Goal: Information Seeking & Learning: Understand process/instructions

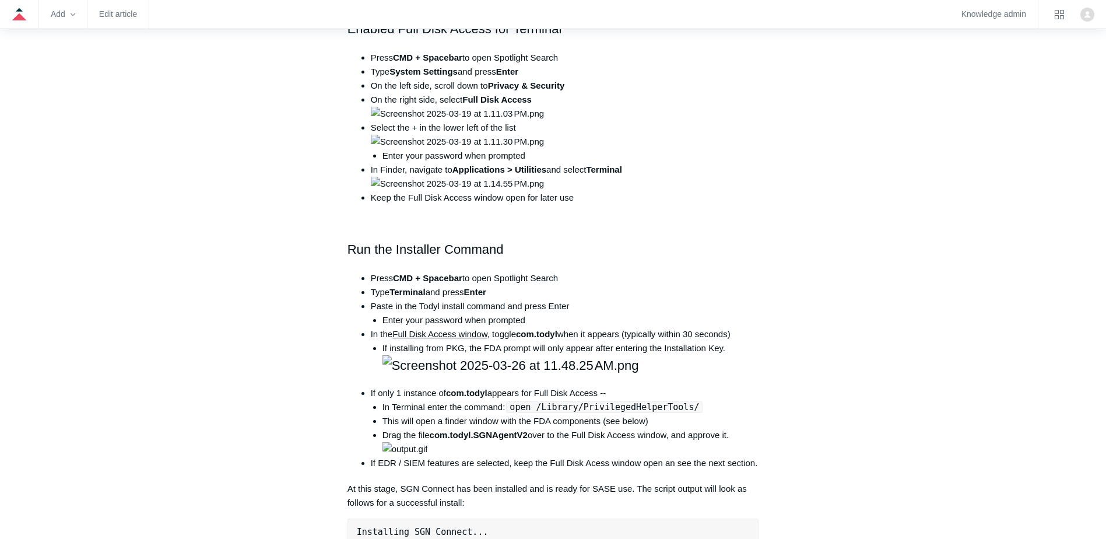
scroll to position [583, 0]
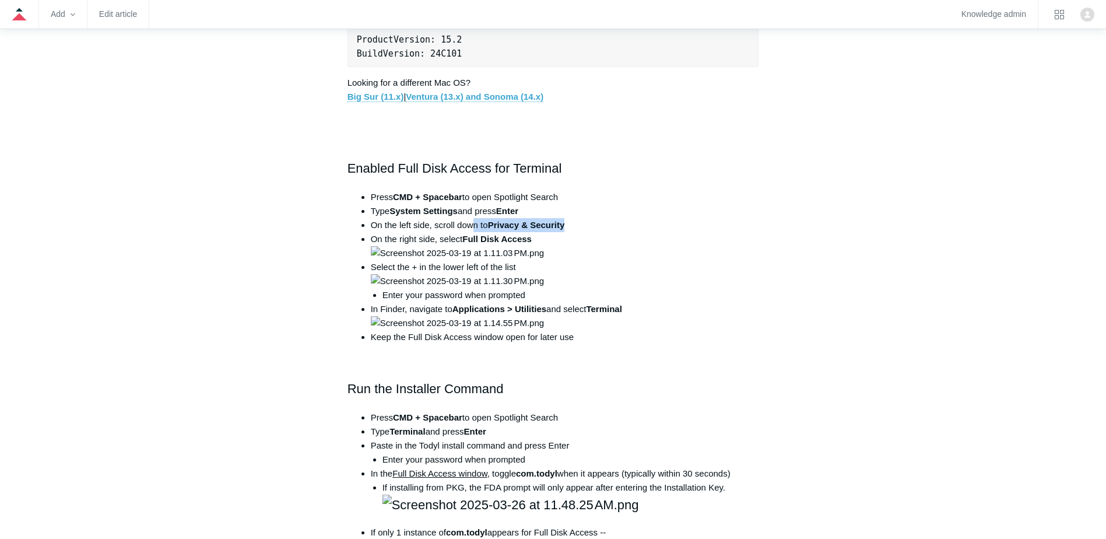
drag, startPoint x: 479, startPoint y: 226, endPoint x: 578, endPoint y: 220, distance: 99.3
click at [578, 220] on li "On the left side, scroll down to Privacy & Security" at bounding box center [565, 225] width 388 height 14
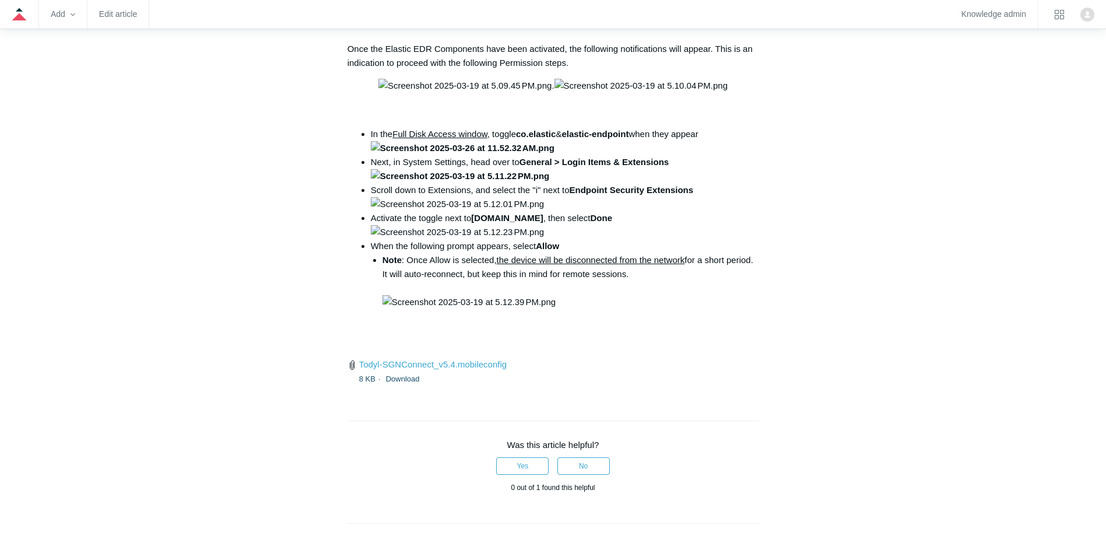
scroll to position [1632, 0]
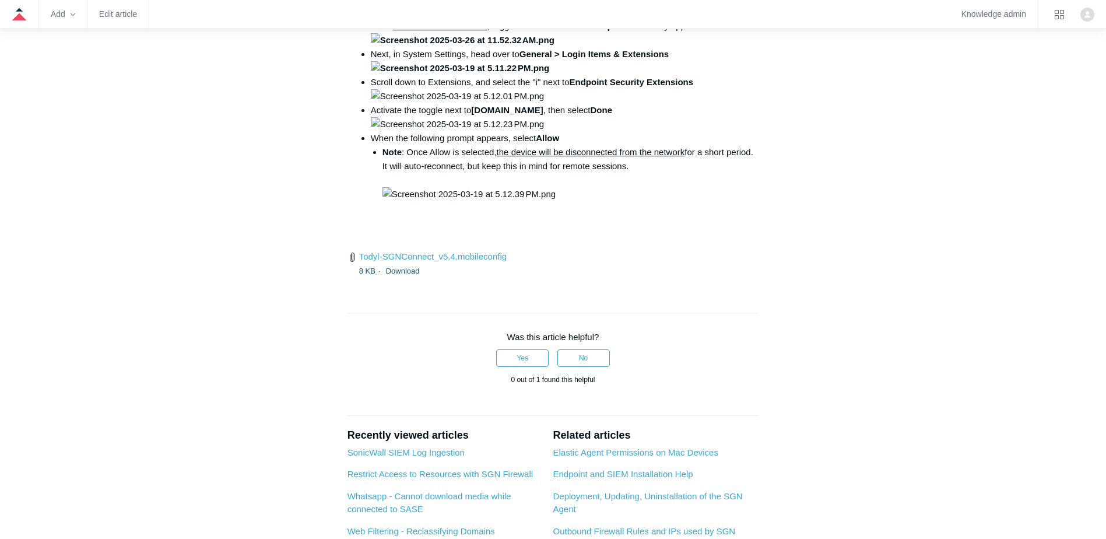
drag, startPoint x: 377, startPoint y: 136, endPoint x: 662, endPoint y: 159, distance: 285.9
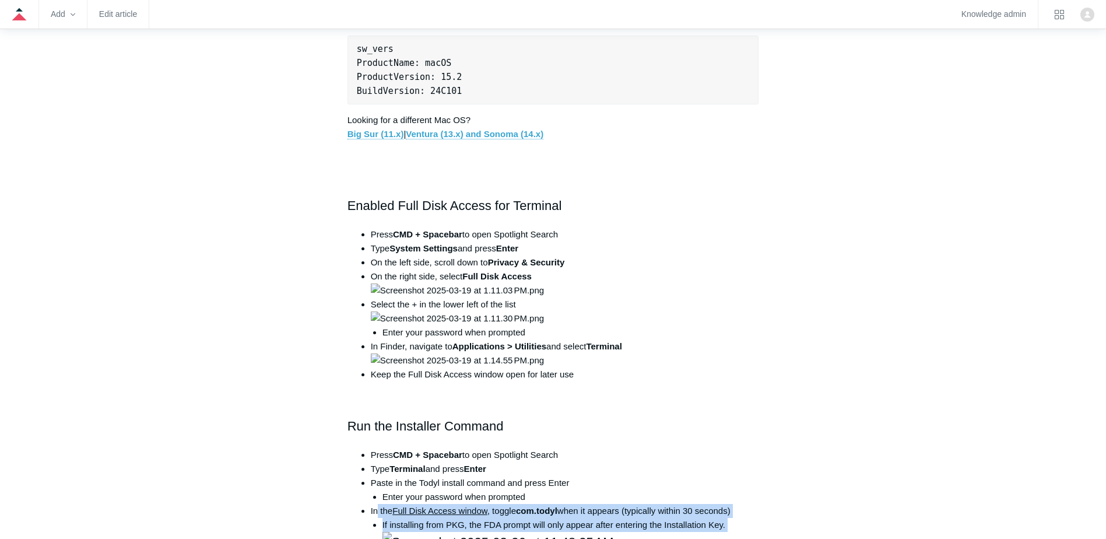
scroll to position [641, 0]
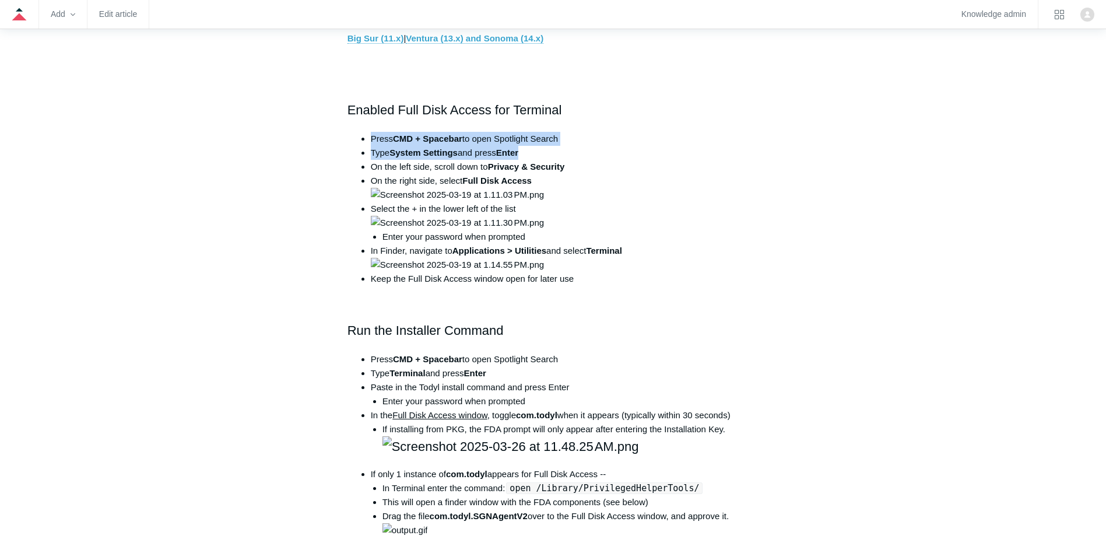
drag, startPoint x: 419, startPoint y: 126, endPoint x: 639, endPoint y: 154, distance: 221.6
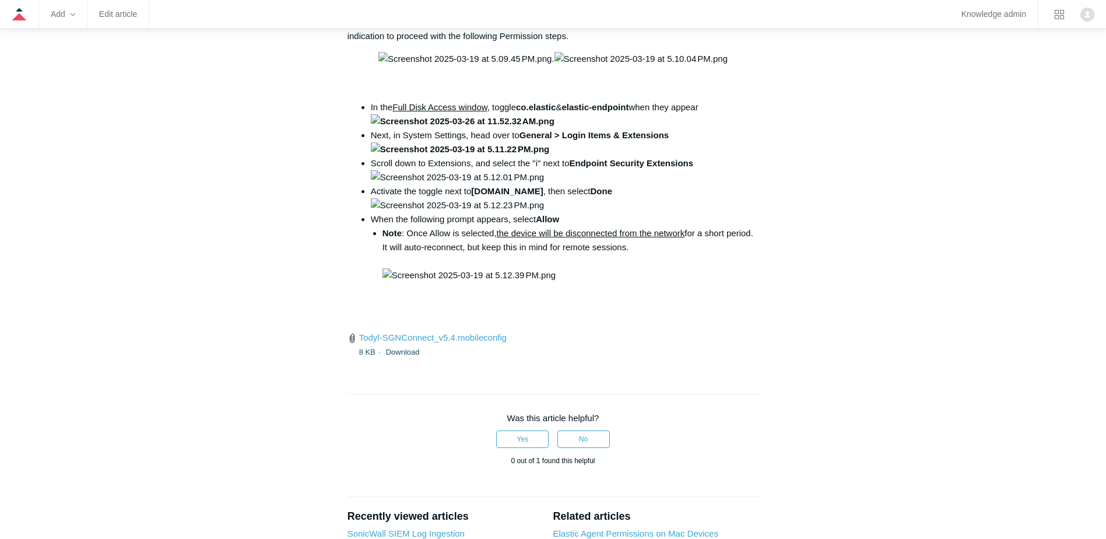
scroll to position [1632, 0]
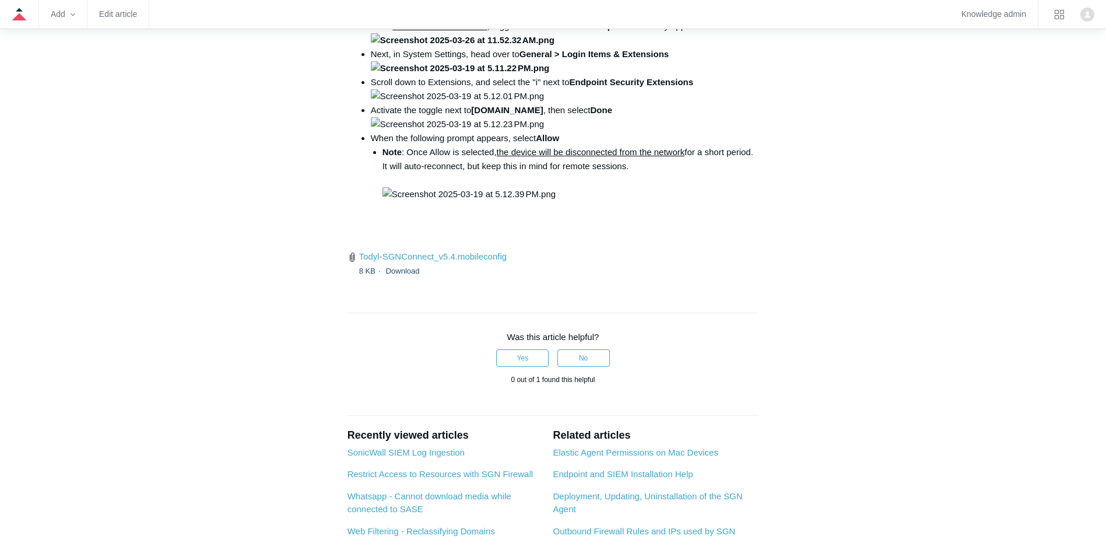
drag, startPoint x: 513, startPoint y: 353, endPoint x: 685, endPoint y: 353, distance: 172.0
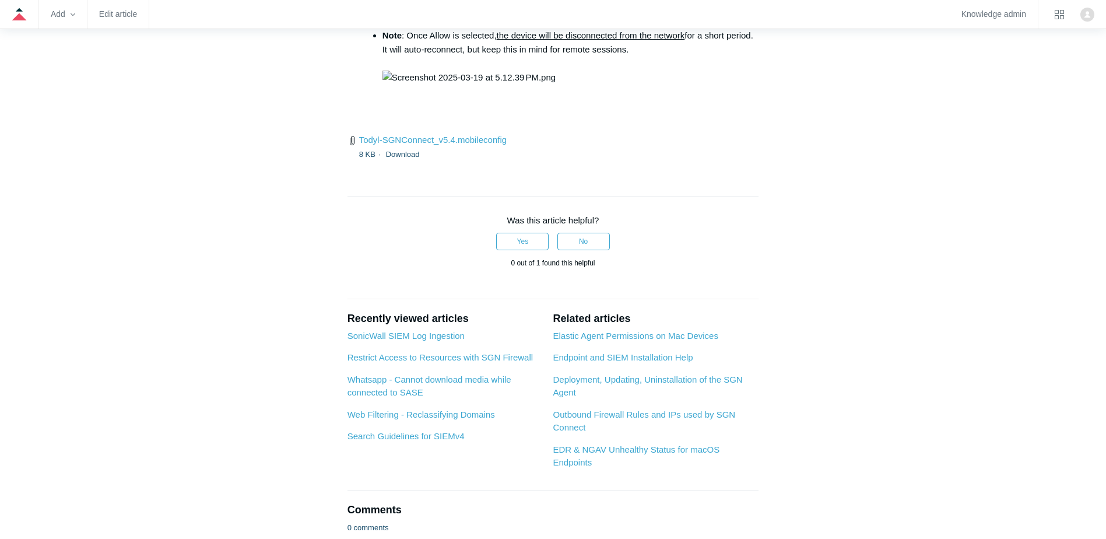
drag, startPoint x: 435, startPoint y: 268, endPoint x: 535, endPoint y: 265, distance: 99.7
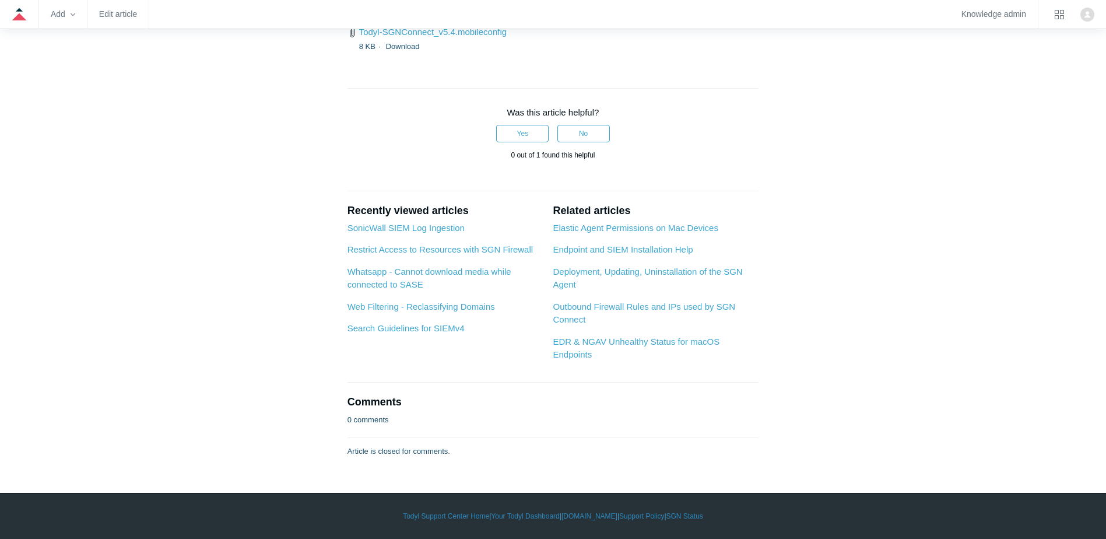
scroll to position [1982, 0]
drag, startPoint x: 361, startPoint y: 226, endPoint x: 560, endPoint y: 275, distance: 204.7
drag, startPoint x: 560, startPoint y: 275, endPoint x: 451, endPoint y: 275, distance: 108.4
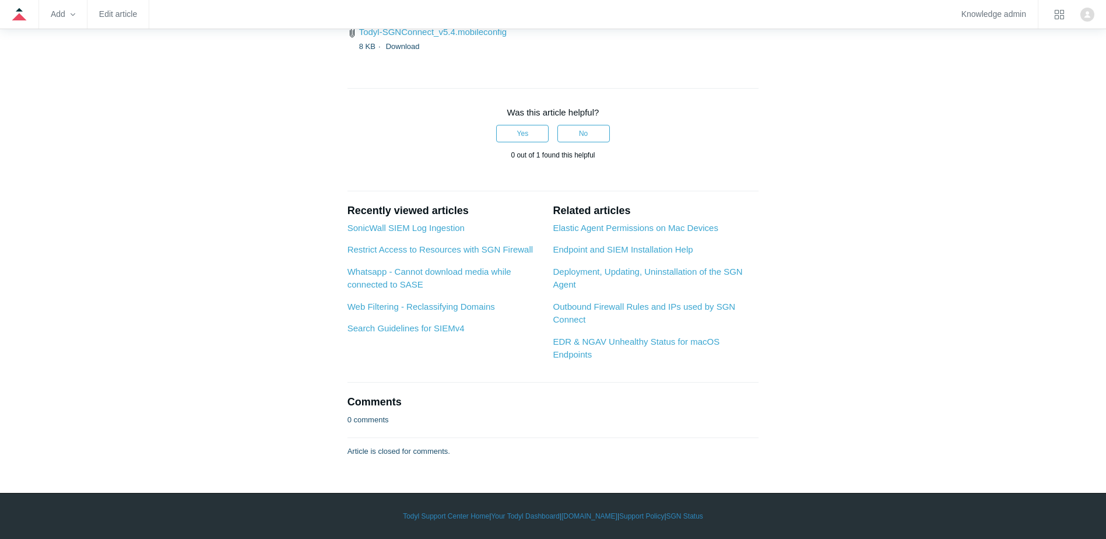
drag, startPoint x: 352, startPoint y: 315, endPoint x: 449, endPoint y: 310, distance: 97.5
drag, startPoint x: 449, startPoint y: 310, endPoint x: 327, endPoint y: 266, distance: 130.2
drag, startPoint x: 367, startPoint y: 272, endPoint x: 639, endPoint y: 282, distance: 272.4
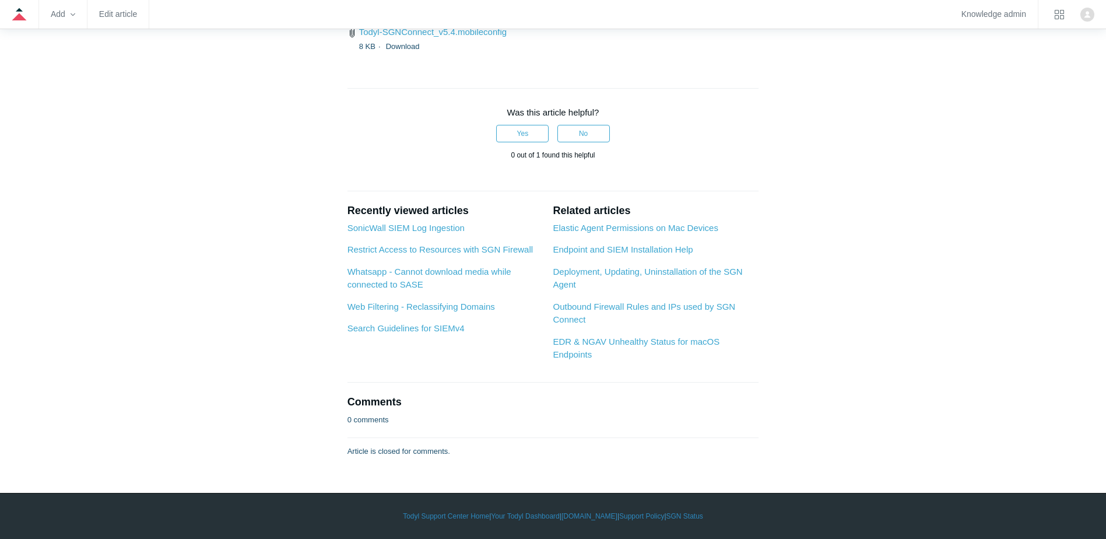
drag, startPoint x: 639, startPoint y: 282, endPoint x: 618, endPoint y: 269, distance: 23.8
drag, startPoint x: 347, startPoint y: 270, endPoint x: 518, endPoint y: 283, distance: 171.3
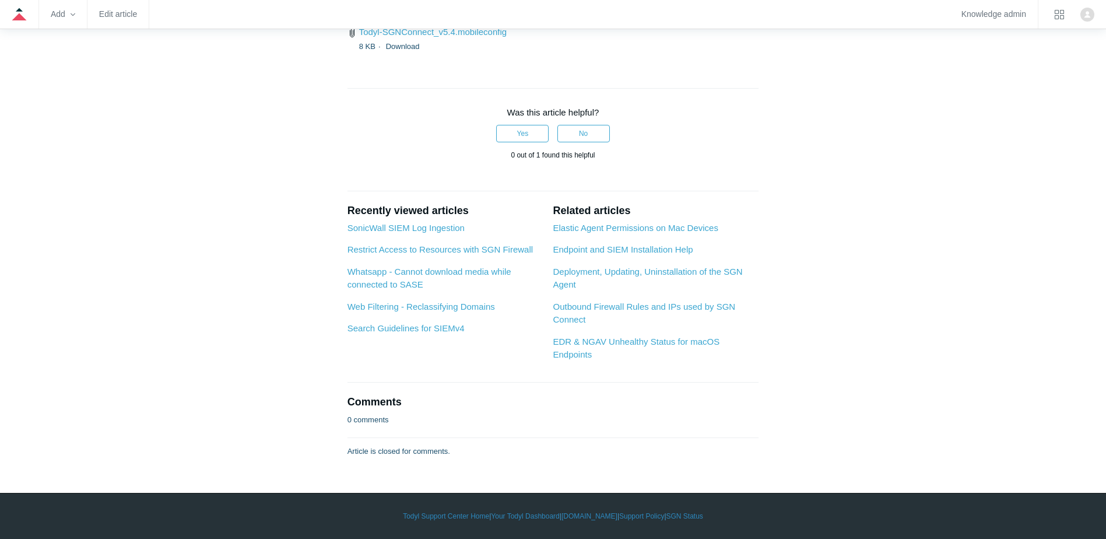
drag, startPoint x: 348, startPoint y: 263, endPoint x: 539, endPoint y: 276, distance: 191.1
drag, startPoint x: 539, startPoint y: 276, endPoint x: 501, endPoint y: 274, distance: 38.0
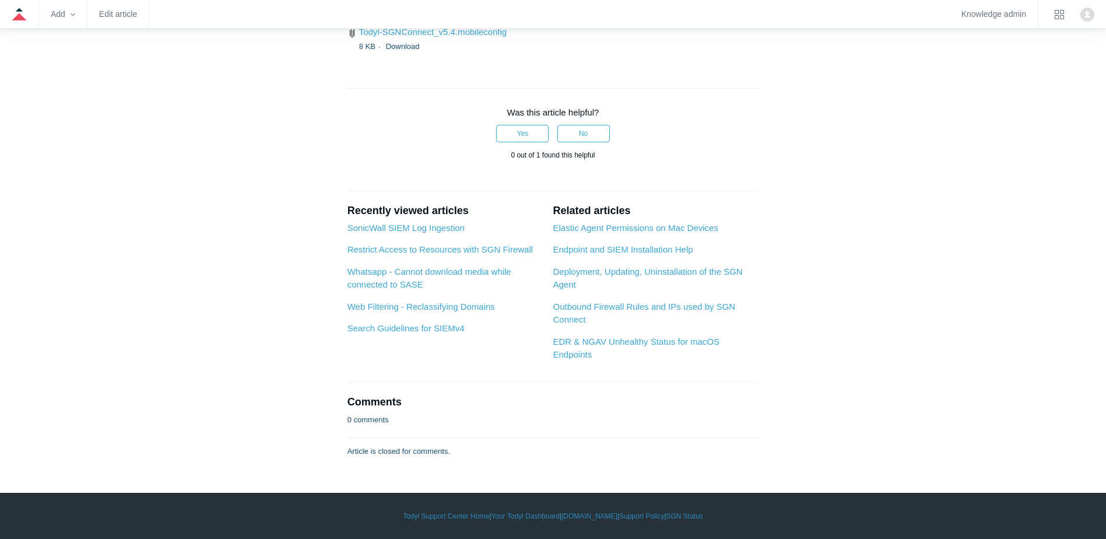
drag, startPoint x: 345, startPoint y: 264, endPoint x: 483, endPoint y: 279, distance: 138.9
drag, startPoint x: 353, startPoint y: 316, endPoint x: 593, endPoint y: 361, distance: 244.4
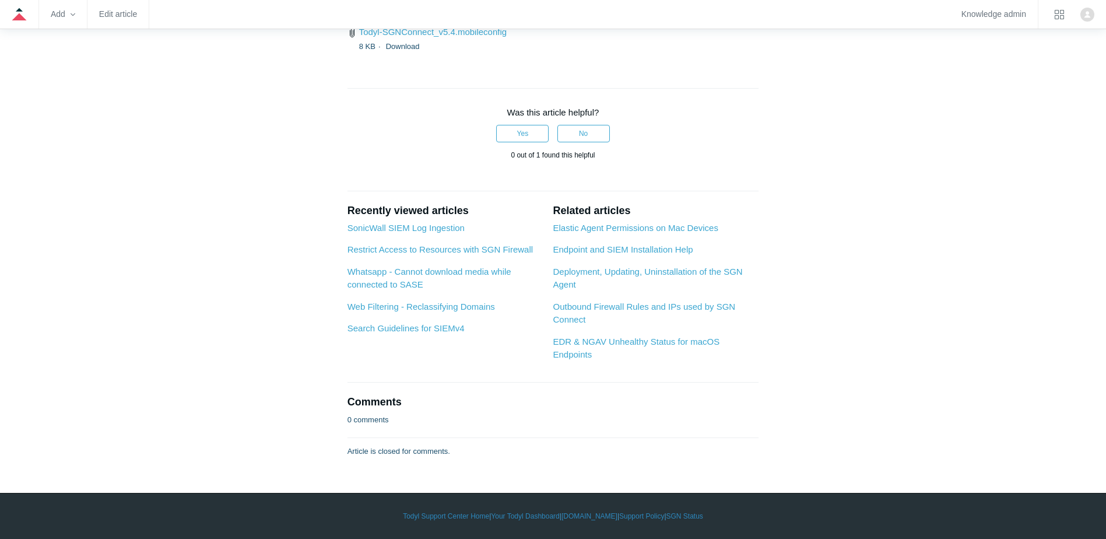
drag, startPoint x: 349, startPoint y: 269, endPoint x: 754, endPoint y: 288, distance: 405.0
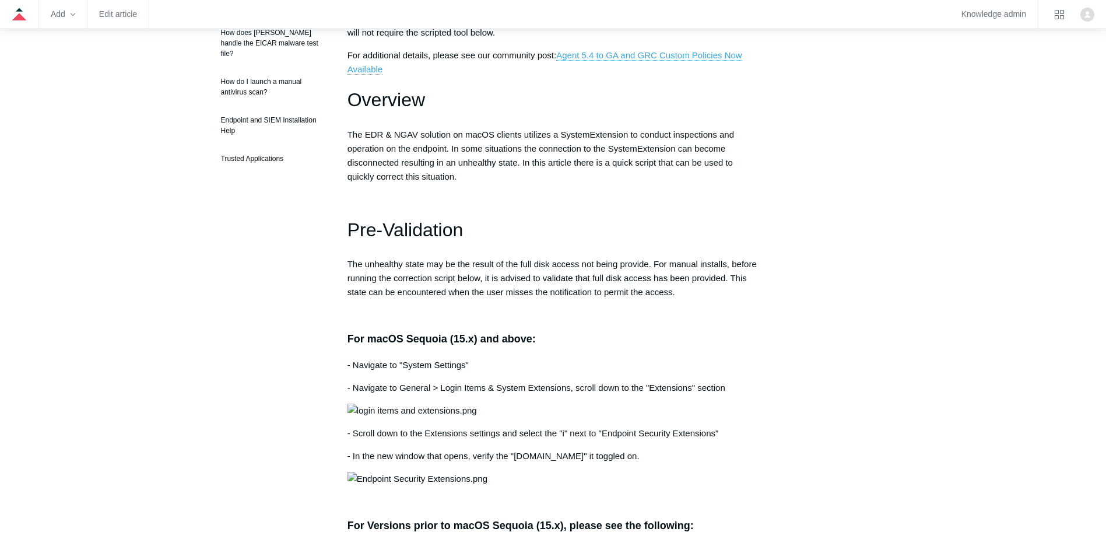
scroll to position [583, 0]
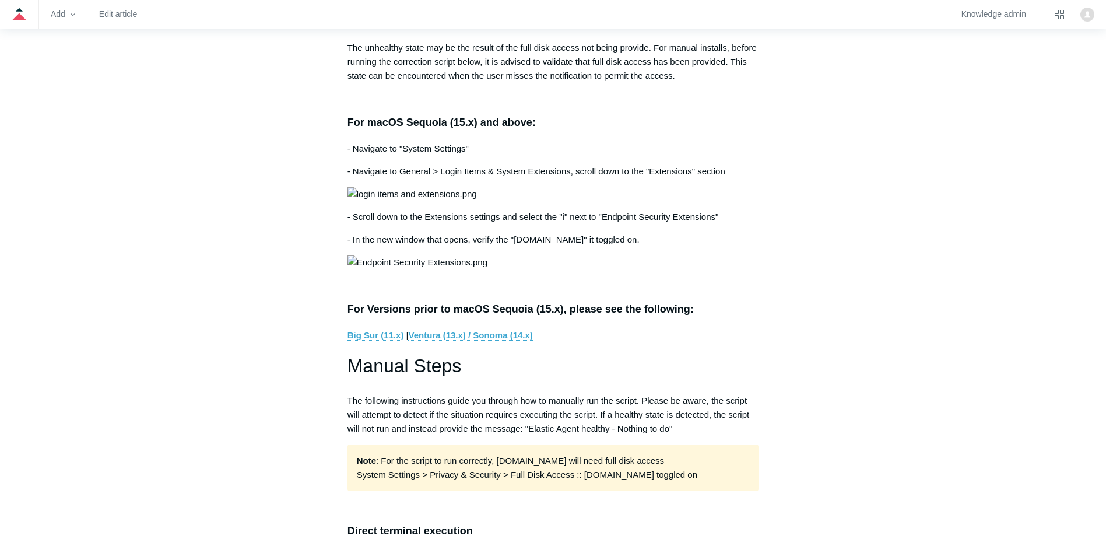
drag, startPoint x: 356, startPoint y: 125, endPoint x: 530, endPoint y: 143, distance: 175.2
click at [530, 143] on div "Looking for earlier versions of Mac OS? Big Sur (11.x) | Ventura (13.x) / Sonom…" at bounding box center [553, 399] width 412 height 1476
click at [464, 119] on h3 "For macOS Sequoia (15.x) and above:" at bounding box center [553, 122] width 412 height 17
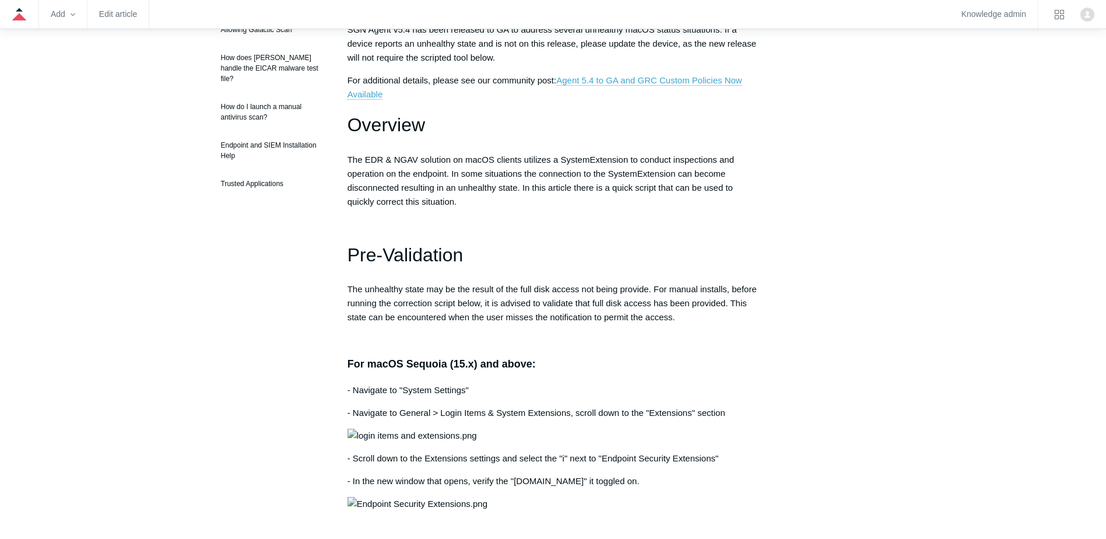
scroll to position [350, 0]
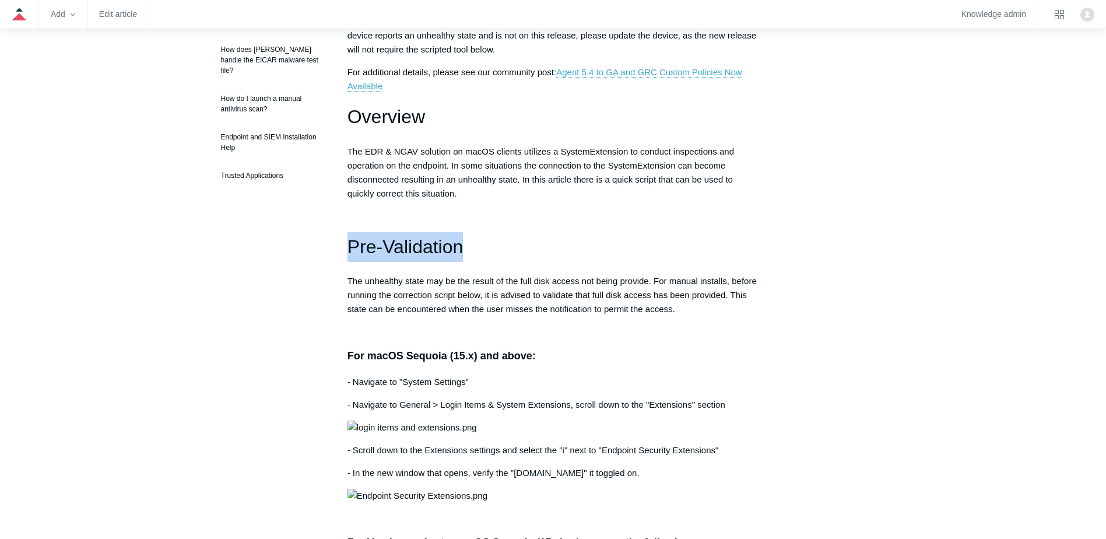
drag, startPoint x: 480, startPoint y: 238, endPoint x: 520, endPoint y: 240, distance: 39.7
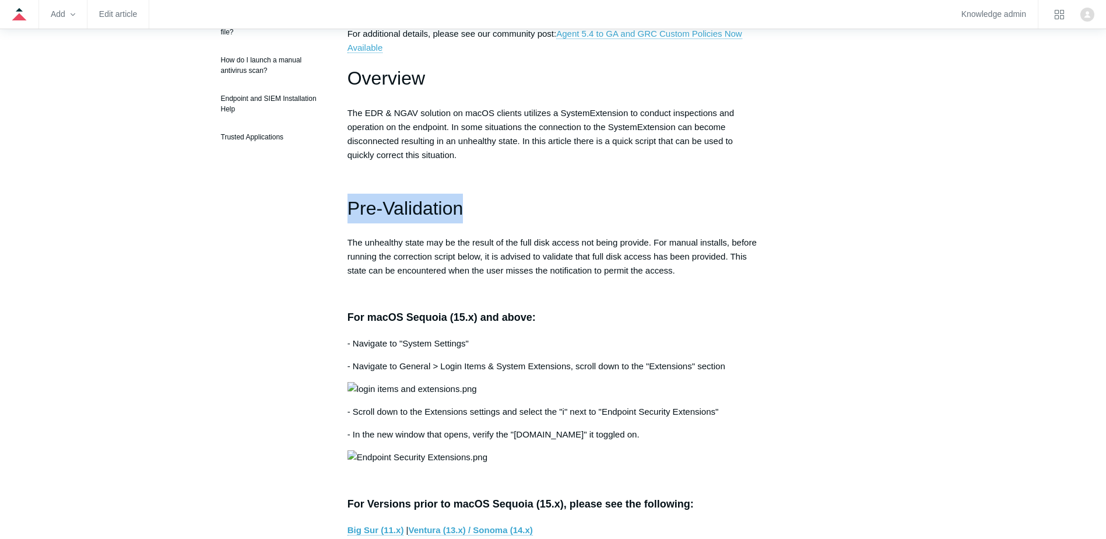
scroll to position [408, 0]
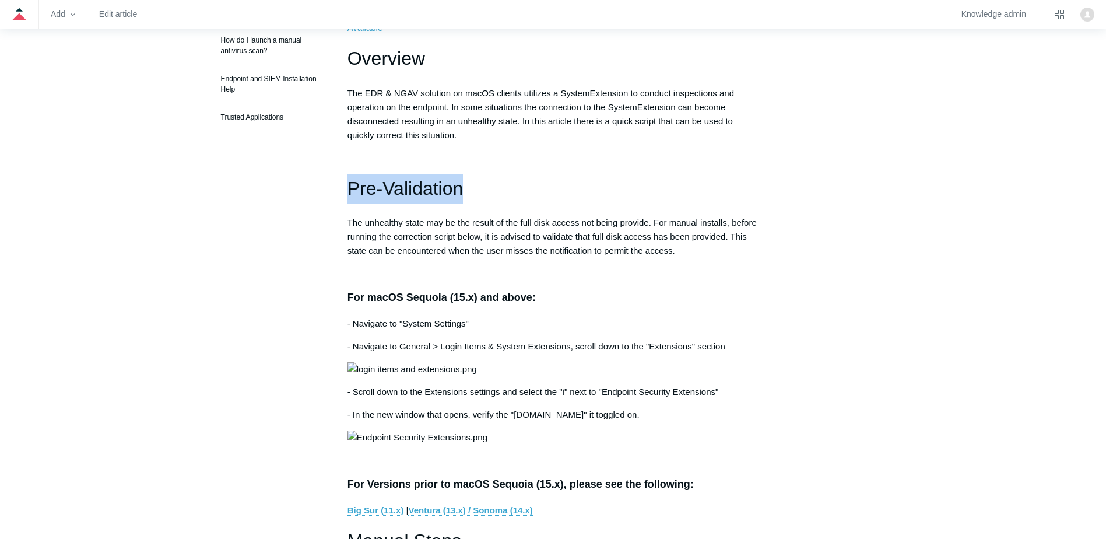
drag, startPoint x: 453, startPoint y: 296, endPoint x: 599, endPoint y: 307, distance: 146.1
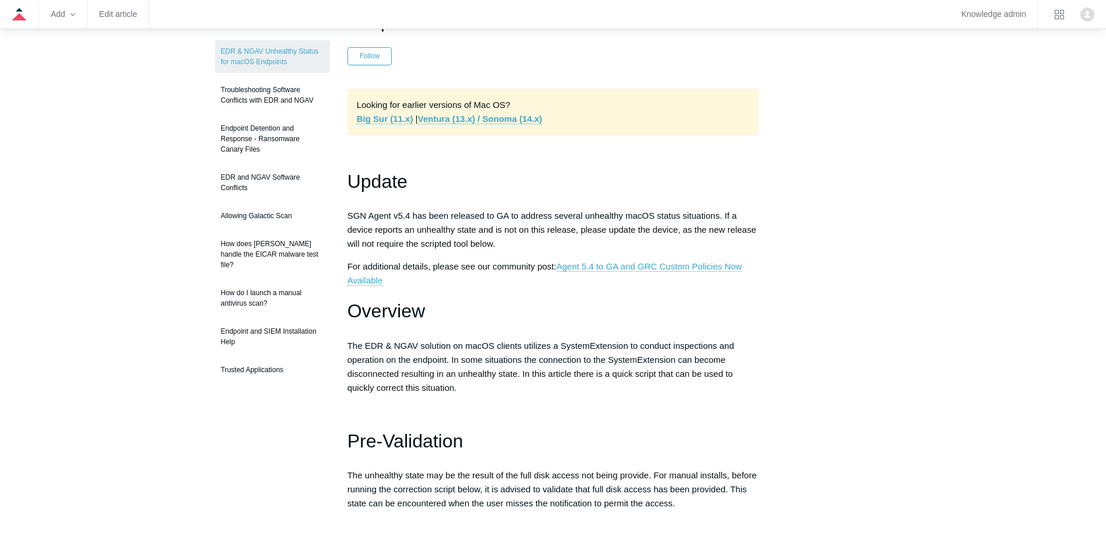
scroll to position [0, 0]
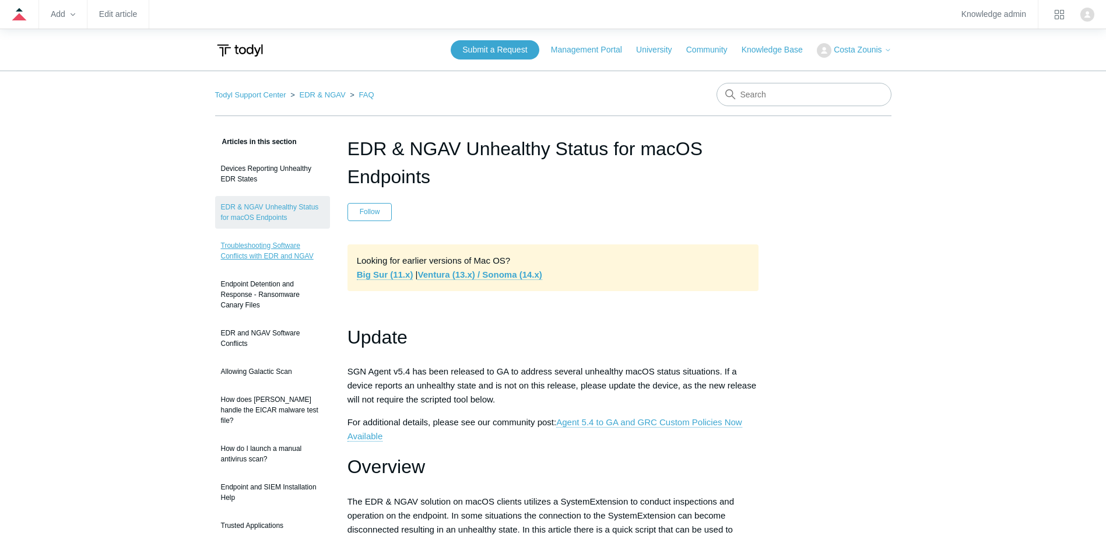
click at [262, 249] on link "Troubleshooting Software Conflicts with EDR and NGAV" at bounding box center [272, 250] width 115 height 33
click at [778, 86] on input "Search" at bounding box center [803, 94] width 175 height 23
type input "E"
type input "unhealthy"
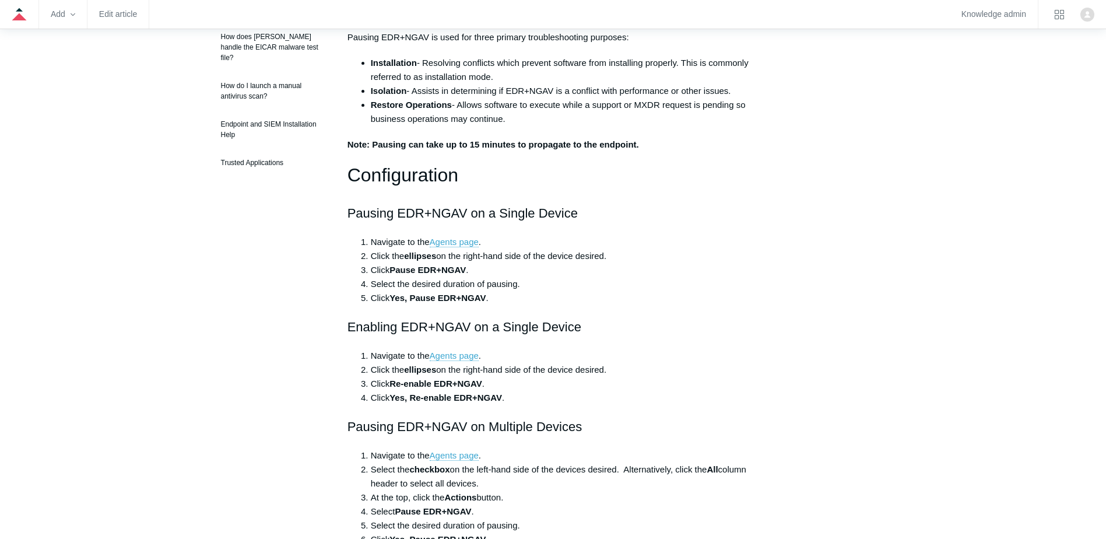
scroll to position [175, 0]
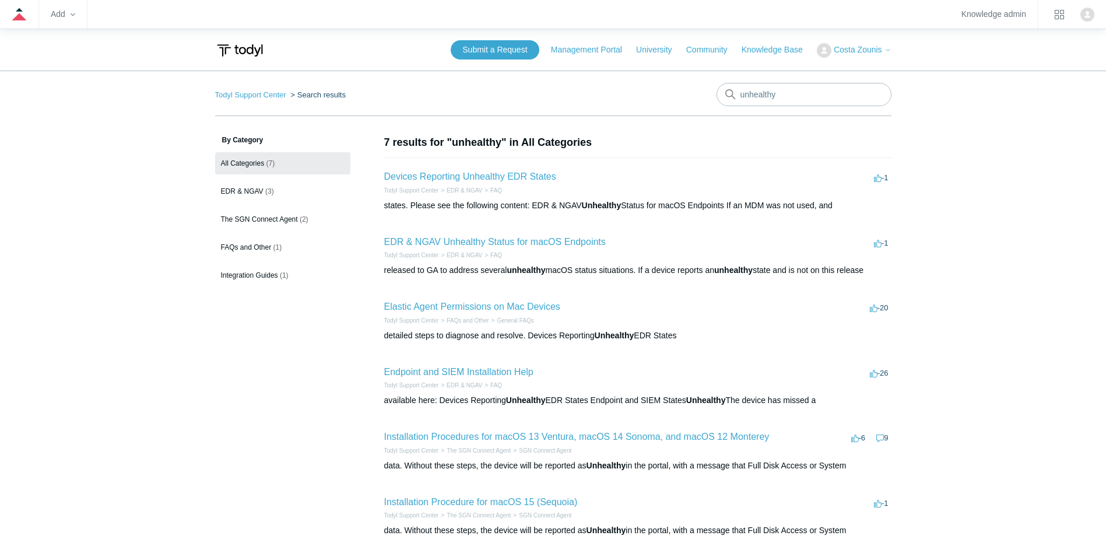
click at [494, 168] on li "Devices Reporting Unhealthy EDR States -1 votes -1 Todyl Support Center EDR & N…" at bounding box center [637, 190] width 507 height 66
click at [526, 181] on link "Devices Reporting Unhealthy EDR States" at bounding box center [470, 176] width 172 height 10
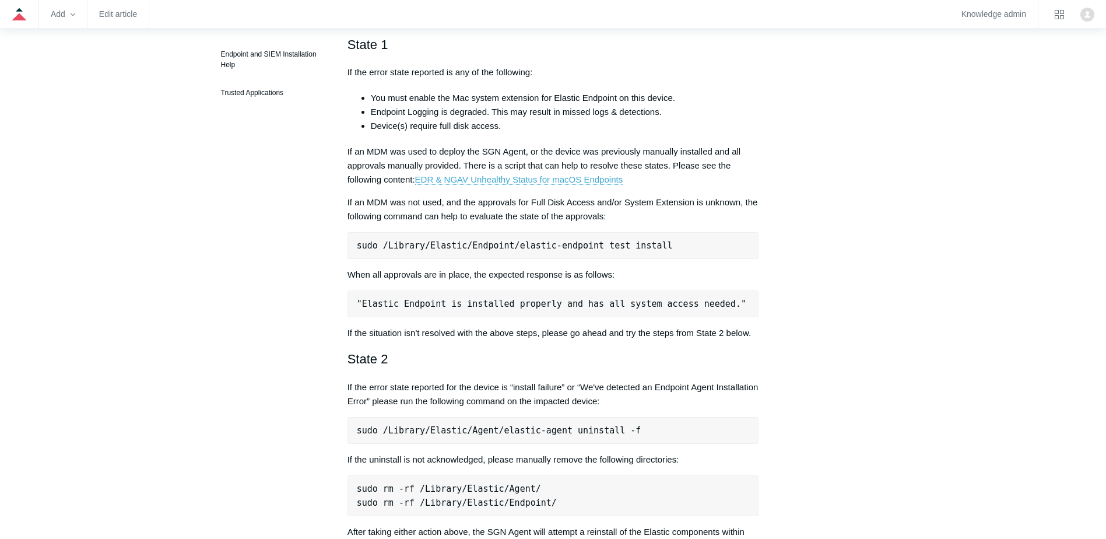
scroll to position [525, 0]
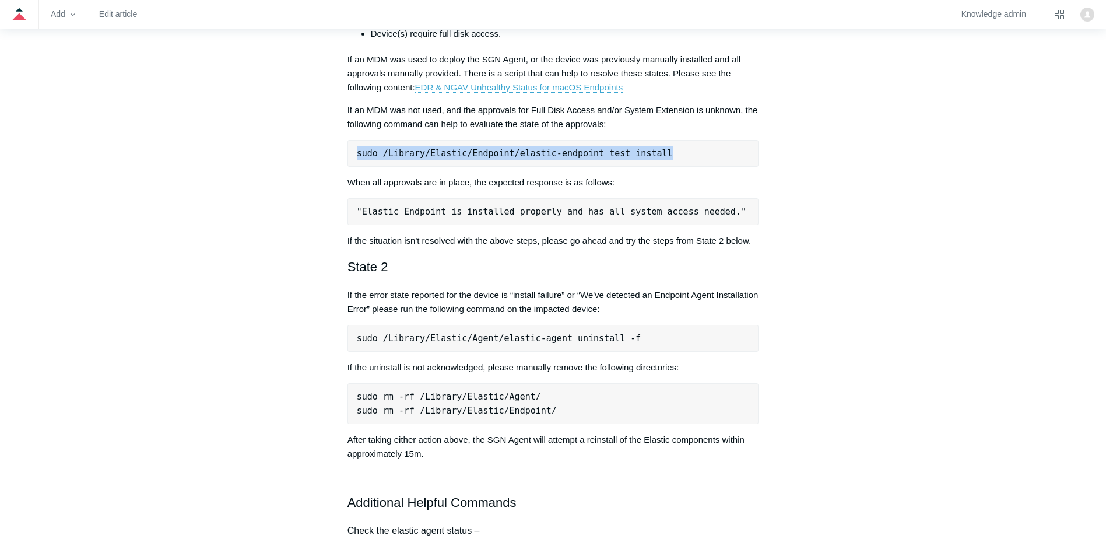
drag, startPoint x: 358, startPoint y: 152, endPoint x: 687, endPoint y: 150, distance: 329.3
click at [687, 150] on pre "sudo /Library/Elastic/Endpoint/elastic-endpoint test install" at bounding box center [553, 153] width 412 height 27
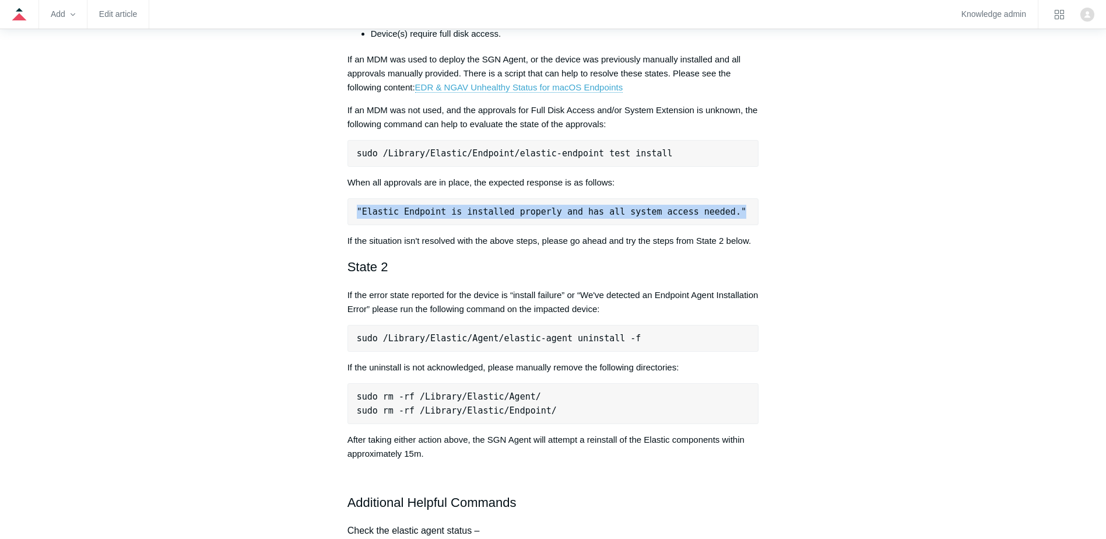
drag, startPoint x: 357, startPoint y: 218, endPoint x: 718, endPoint y: 213, distance: 360.8
click at [718, 213] on pre ""Elastic Endpoint is installed properly and has all system access needed."" at bounding box center [553, 211] width 412 height 27
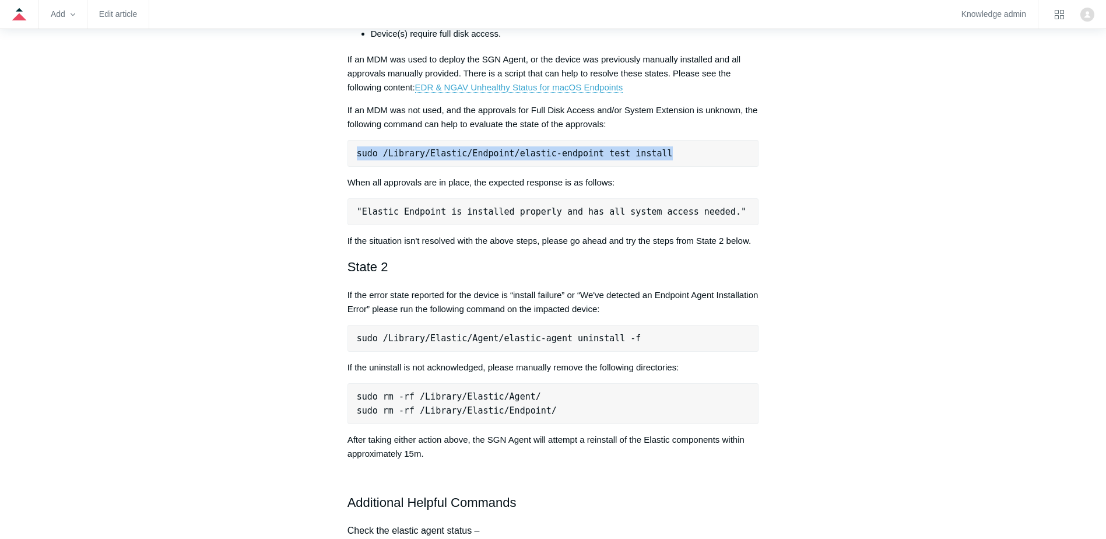
drag, startPoint x: 356, startPoint y: 163, endPoint x: 685, endPoint y: 166, distance: 328.8
click at [685, 166] on pre "sudo /Library/Elastic/Endpoint/elastic-endpoint test install" at bounding box center [553, 153] width 412 height 27
copy pre "sudo /Library/Elastic/Endpoint/elastic-endpoint test install"
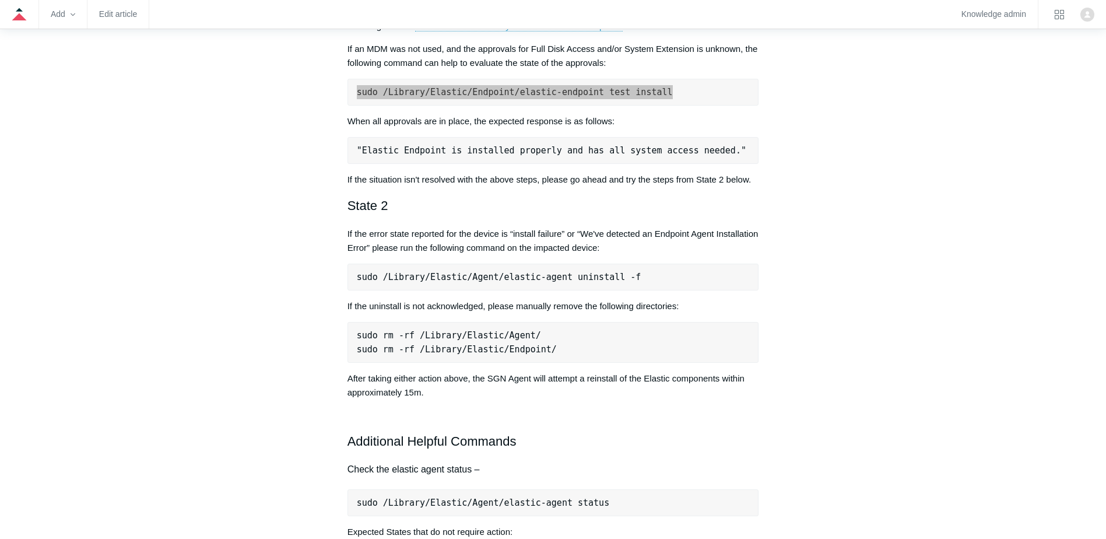
scroll to position [641, 0]
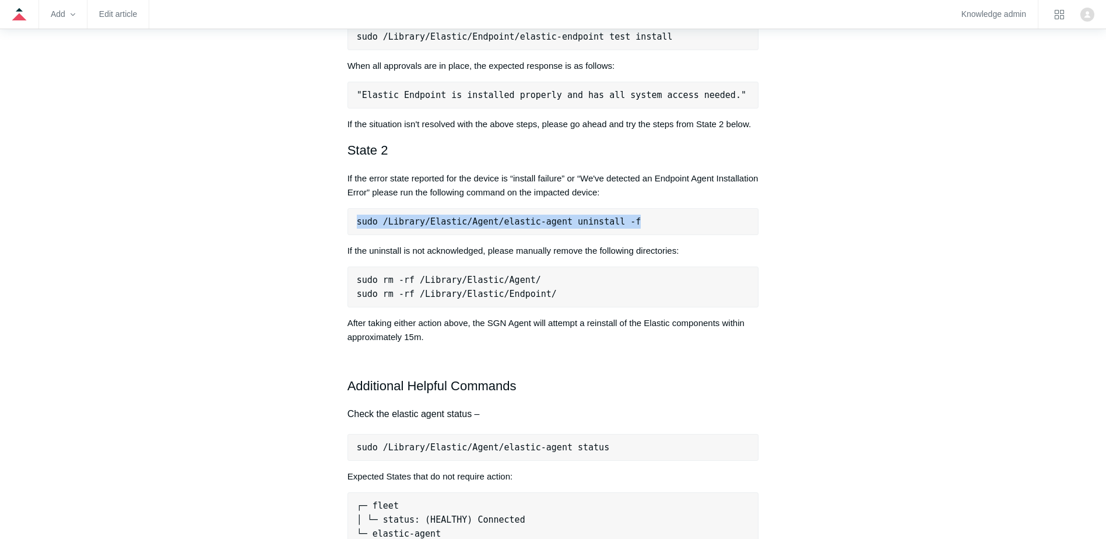
drag, startPoint x: 362, startPoint y: 224, endPoint x: 727, endPoint y: 213, distance: 365.6
click at [727, 213] on pre "sudo /Library/Elastic/Agent/elastic-agent uninstall -f" at bounding box center [553, 221] width 412 height 27
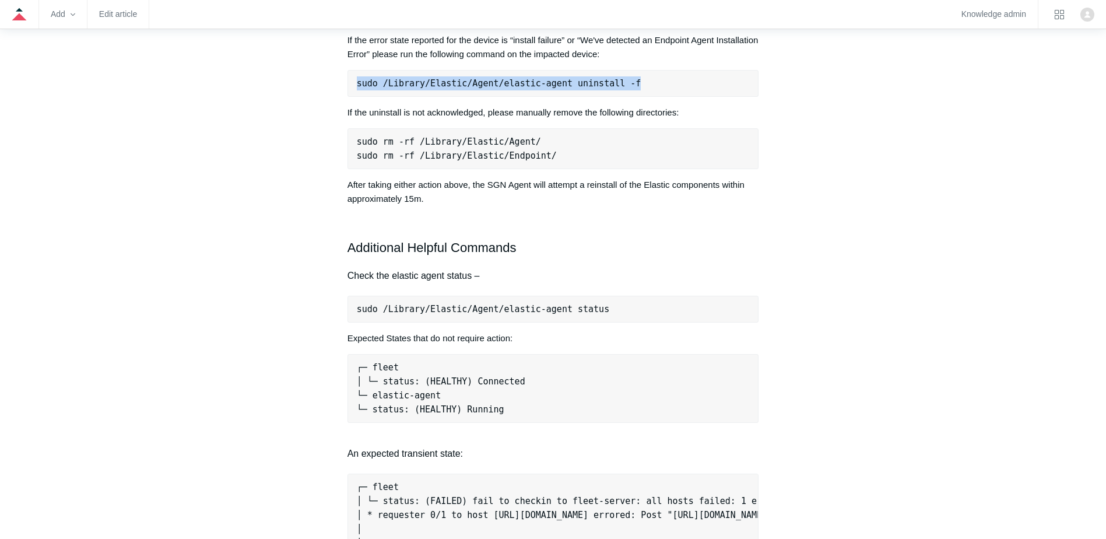
scroll to position [816, 0]
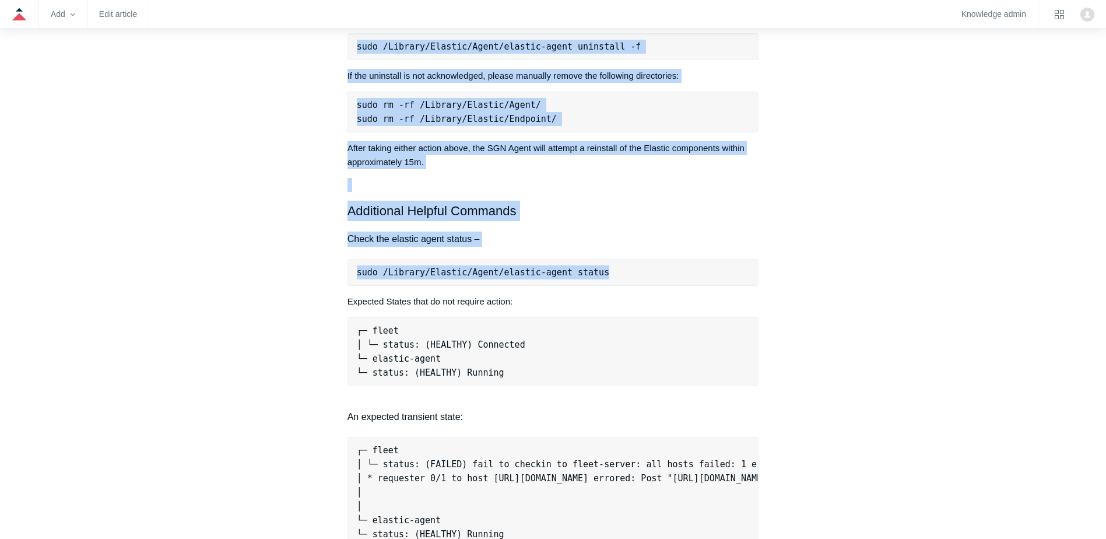
drag, startPoint x: 609, startPoint y: 271, endPoint x: 311, endPoint y: 272, distance: 298.4
click at [311, 272] on div "Articles in this section Devices Reporting Unhealthy EDR States EDR & NGAV Unhe…" at bounding box center [553, 513] width 676 height 2388
drag, startPoint x: 311, startPoint y: 272, endPoint x: 378, endPoint y: 276, distance: 67.2
click at [386, 277] on pre "sudo /Library/Elastic/Agent/elastic-agent status" at bounding box center [553, 272] width 412 height 27
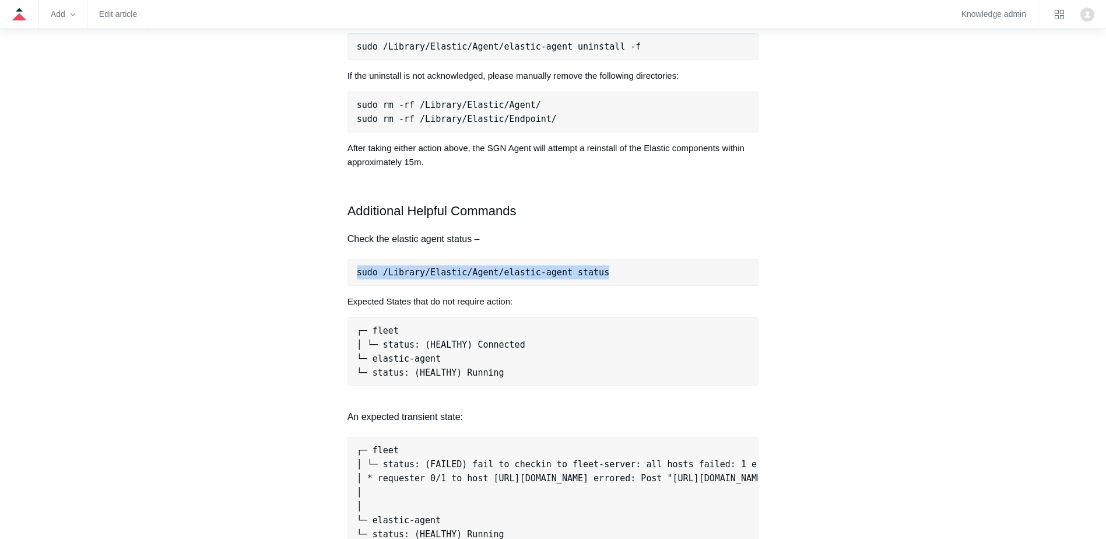
drag, startPoint x: 356, startPoint y: 273, endPoint x: 643, endPoint y: 276, distance: 287.4
click at [643, 276] on pre "sudo /Library/Elastic/Agent/elastic-agent status" at bounding box center [553, 272] width 412 height 27
copy pre "sudo /Library/Elastic/Agent/elastic-agent status"
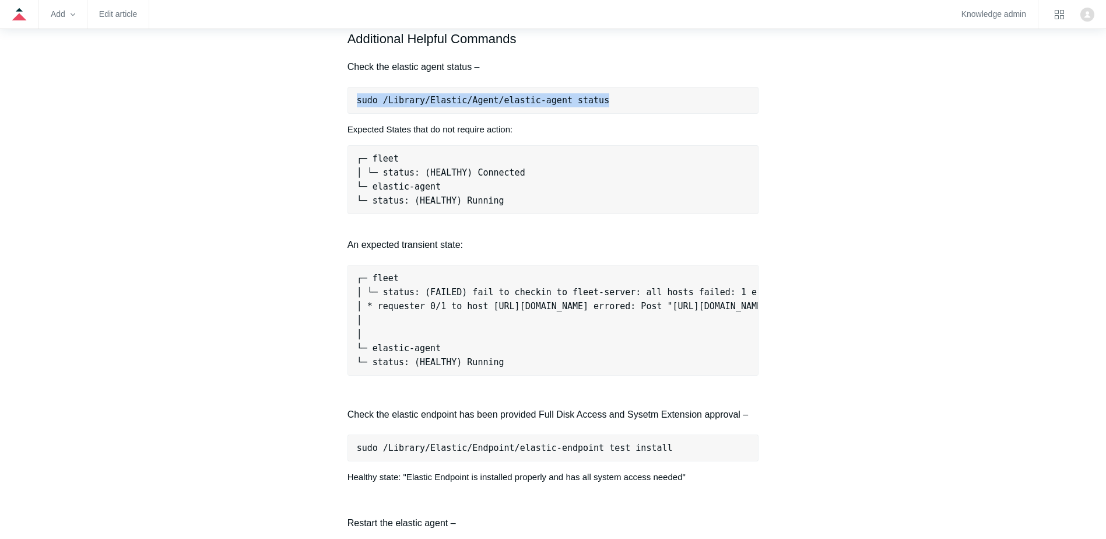
scroll to position [991, 0]
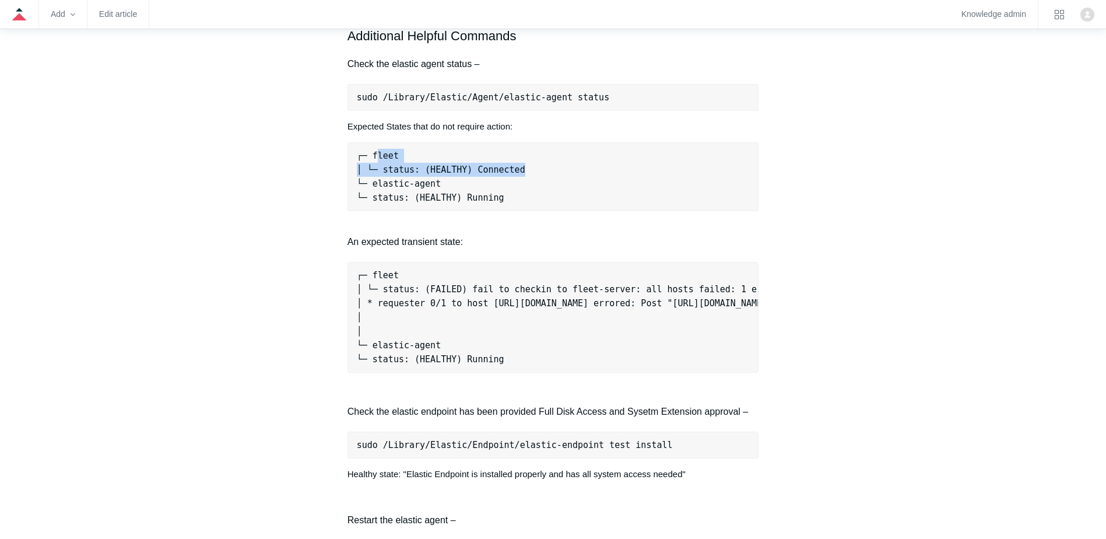
drag, startPoint x: 374, startPoint y: 157, endPoint x: 540, endPoint y: 170, distance: 166.0
click at [540, 170] on pre "┌─ fleet │ └─ status: (HEALTHY) Connected └─ elastic-agent └─ status: (HEALTHY)…" at bounding box center [553, 176] width 412 height 69
drag, startPoint x: 540, startPoint y: 170, endPoint x: 523, endPoint y: 179, distance: 18.8
click at [536, 175] on pre "┌─ fleet │ └─ status: (HEALTHY) Connected └─ elastic-agent └─ status: (HEALTHY)…" at bounding box center [553, 176] width 412 height 69
drag, startPoint x: 365, startPoint y: 160, endPoint x: 558, endPoint y: 199, distance: 196.2
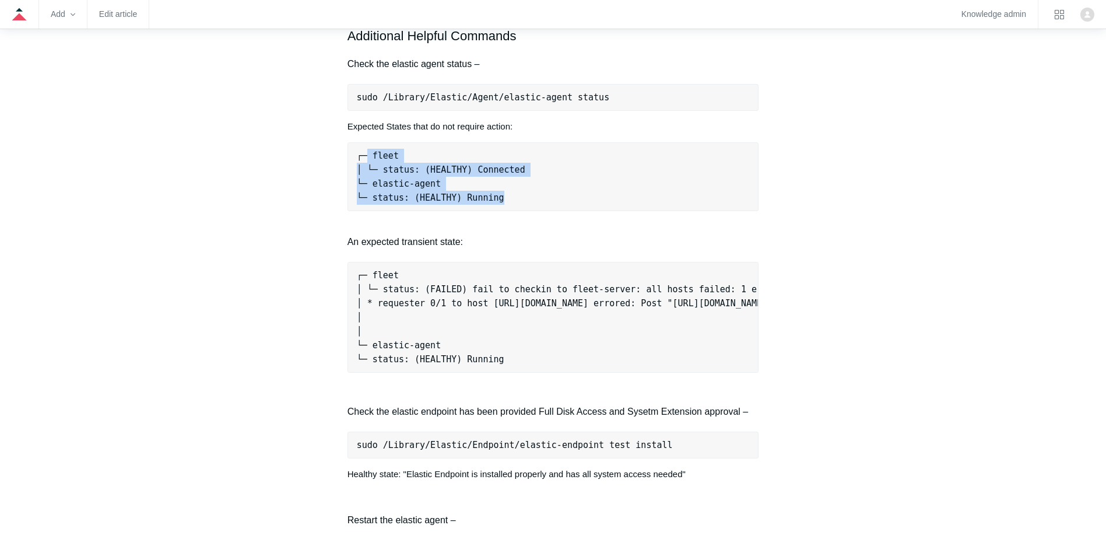
click at [558, 199] on pre "┌─ fleet │ └─ status: (HEALTHY) Connected └─ elastic-agent └─ status: (HEALTHY)…" at bounding box center [553, 176] width 412 height 69
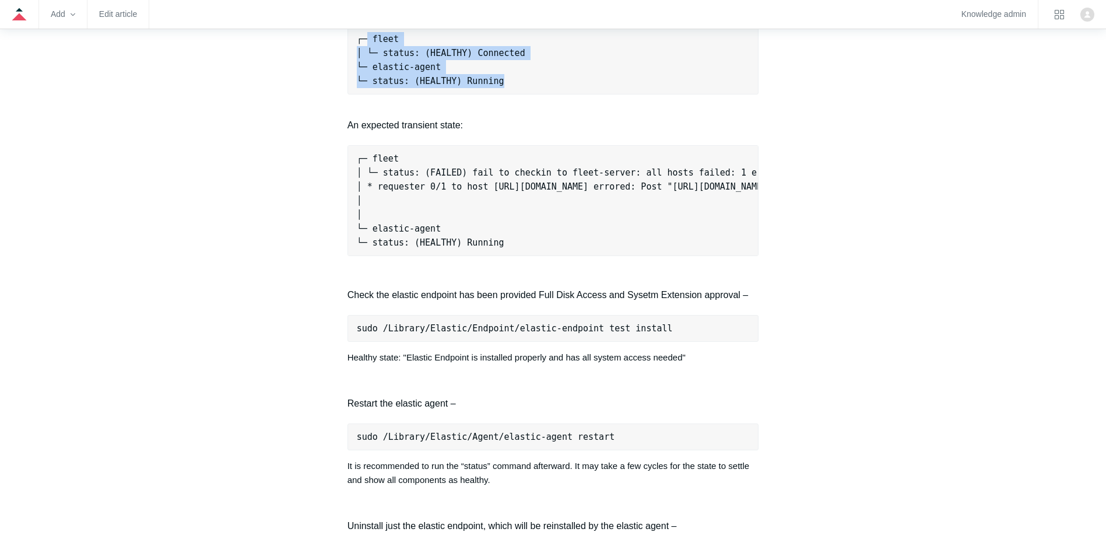
scroll to position [1224, 0]
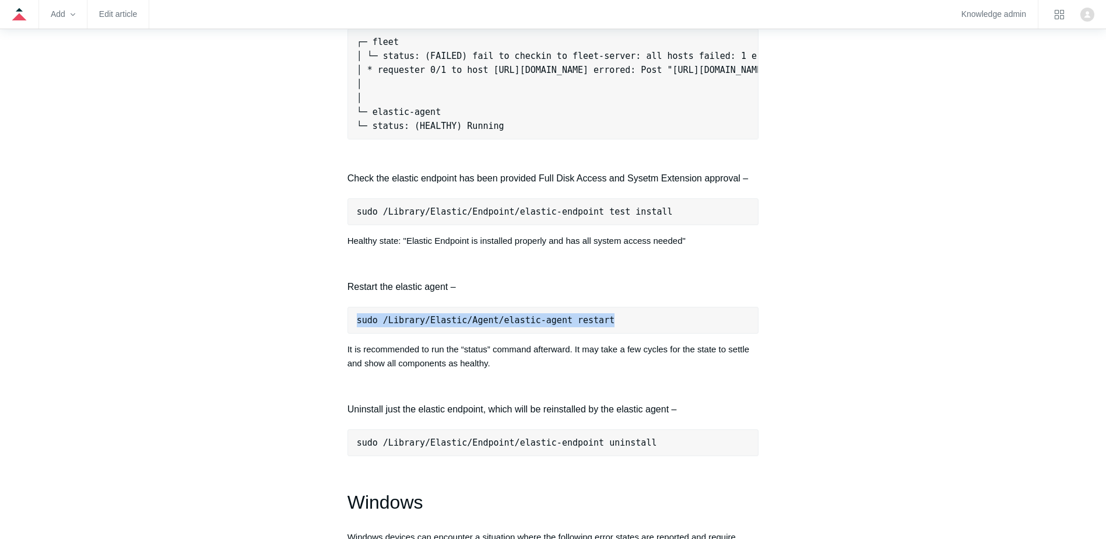
drag, startPoint x: 618, startPoint y: 334, endPoint x: 351, endPoint y: 338, distance: 267.0
click at [351, 333] on pre "sudo /Library/Elastic/Agent/elastic-agent restart" at bounding box center [553, 320] width 412 height 27
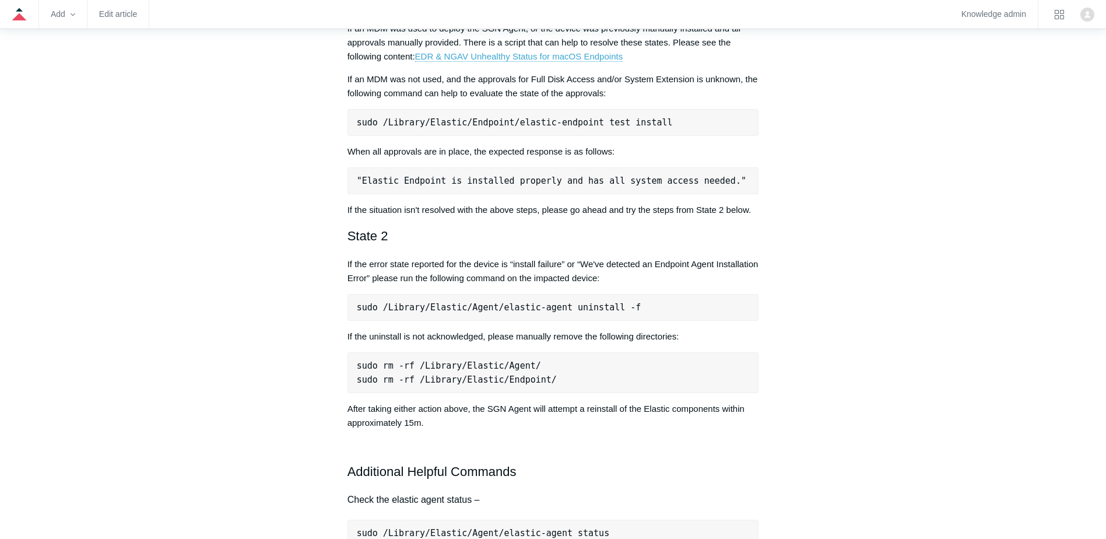
scroll to position [641, 0]
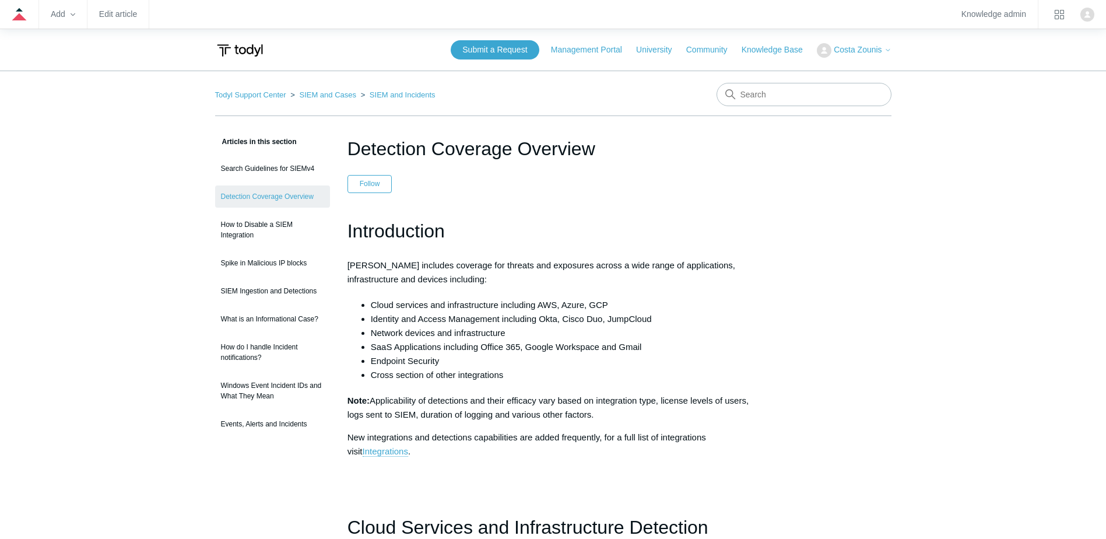
scroll to position [1959, 0]
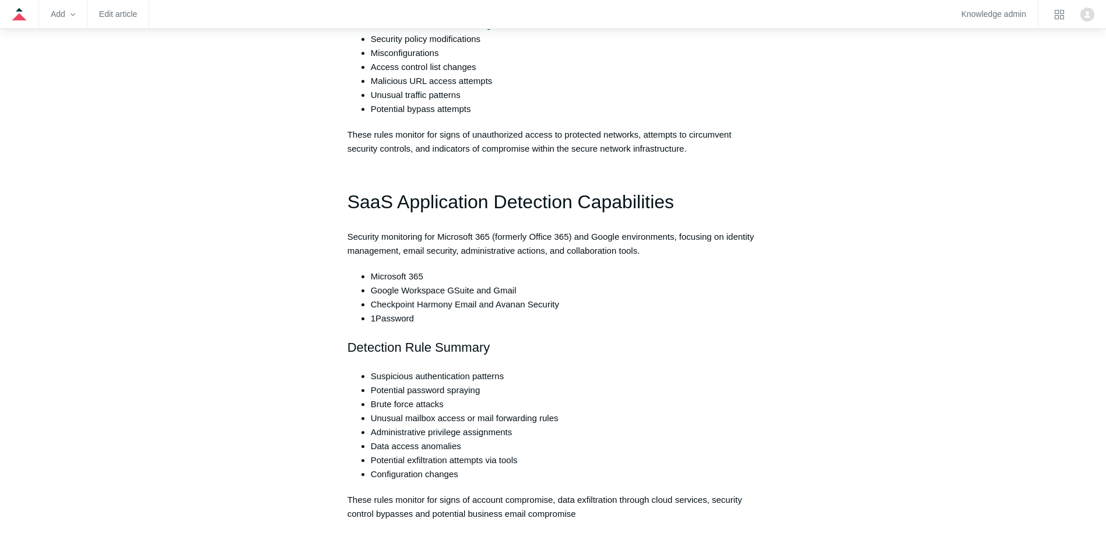
click at [502, 289] on li "Google Workspace GSuite and Gmail" at bounding box center [565, 290] width 388 height 14
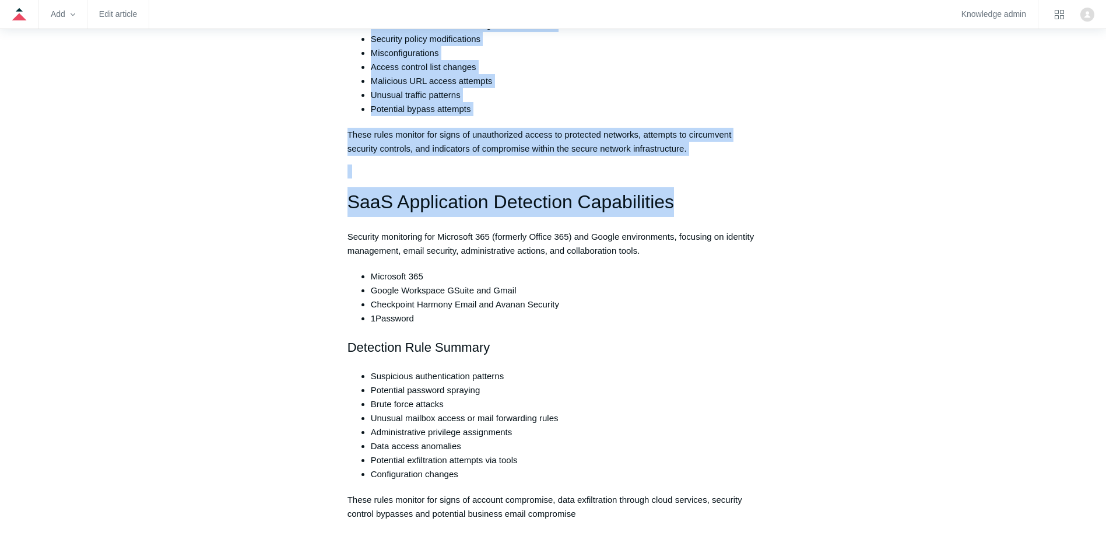
drag, startPoint x: 386, startPoint y: 204, endPoint x: 683, endPoint y: 206, distance: 296.7
drag, startPoint x: 683, startPoint y: 206, endPoint x: 654, endPoint y: 206, distance: 29.1
click at [683, 206] on h1 "SaaS Application Detection Capabilities" at bounding box center [553, 202] width 412 height 30
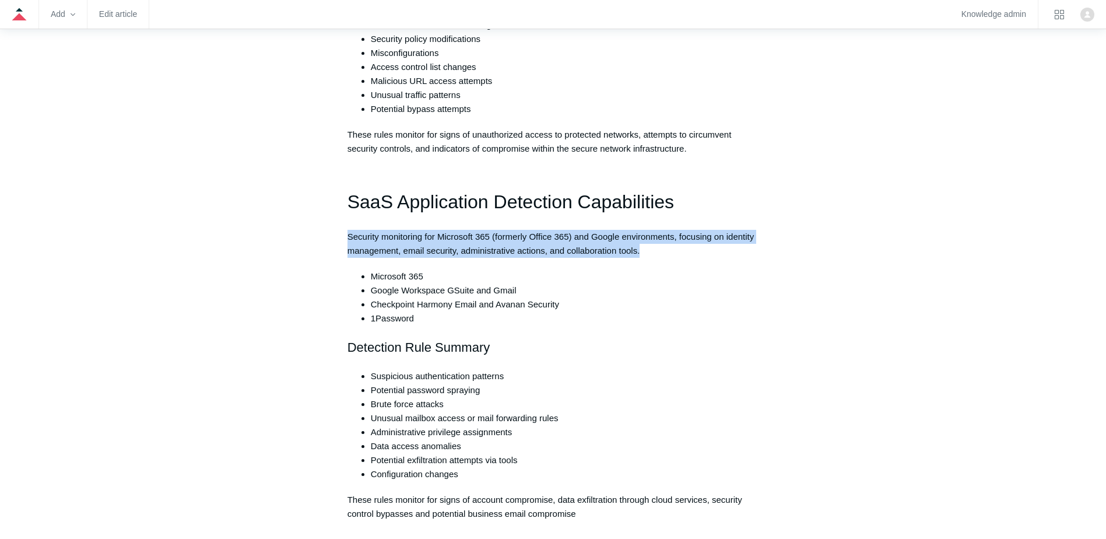
drag, startPoint x: 338, startPoint y: 237, endPoint x: 654, endPoint y: 248, distance: 316.1
click at [658, 252] on p "Security monitoring for Microsoft 365 (formerly Office 365) and Google environm…" at bounding box center [553, 244] width 412 height 28
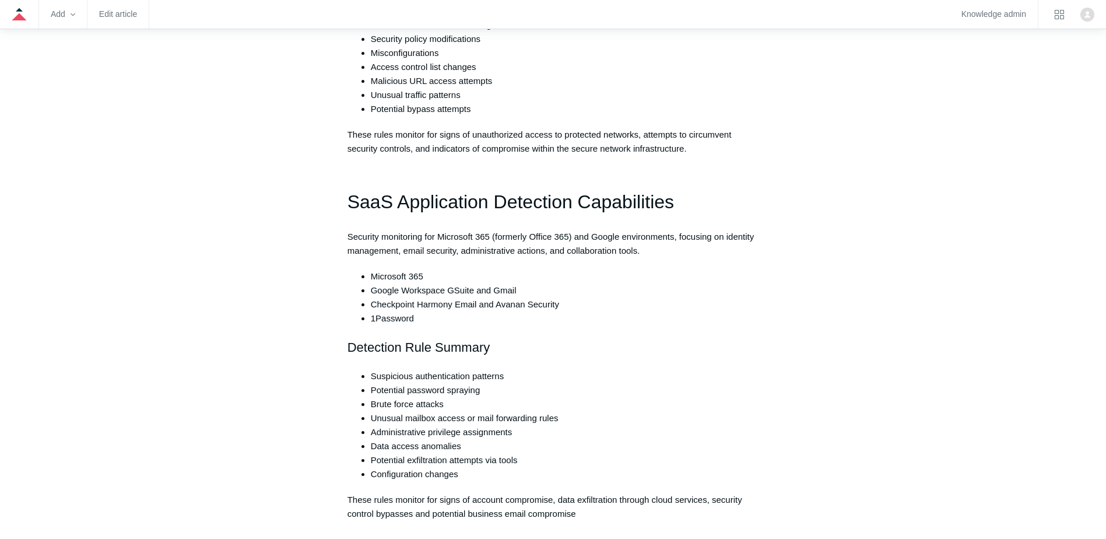
drag, startPoint x: 484, startPoint y: 288, endPoint x: 478, endPoint y: 283, distance: 7.5
click at [484, 288] on li "Google Workspace GSuite and Gmail" at bounding box center [565, 290] width 388 height 14
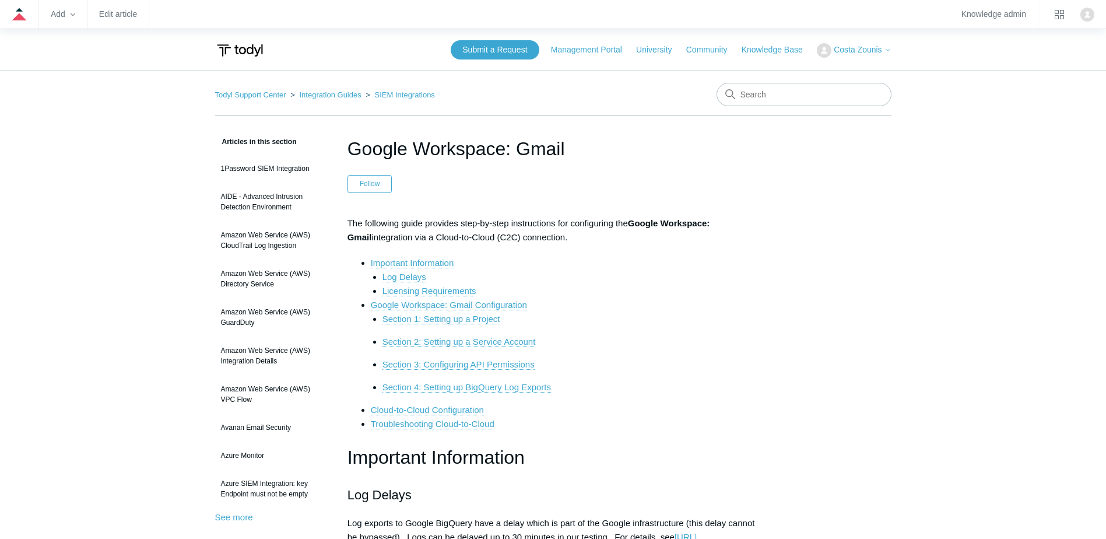
drag, startPoint x: 344, startPoint y: 215, endPoint x: 632, endPoint y: 233, distance: 288.5
click at [470, 289] on link "Licensing Requirements" at bounding box center [429, 291] width 94 height 10
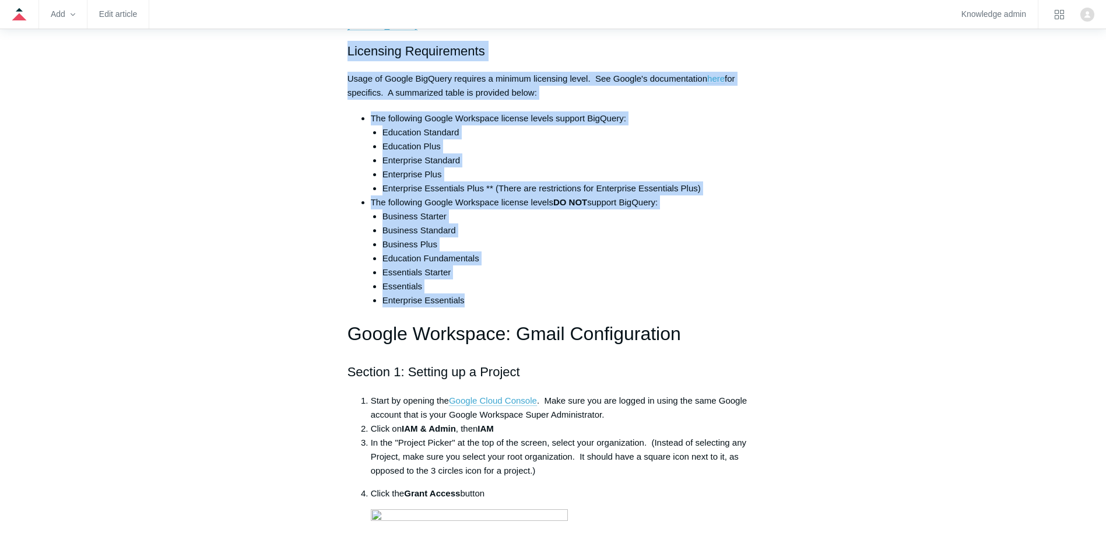
drag, startPoint x: 332, startPoint y: 54, endPoint x: 510, endPoint y: 301, distance: 304.3
copy div "Licensing Requirements Usage of Google BigQuery requires a minimum licensing le…"
click at [566, 96] on p "Usage of Google BigQuery requires a minimum licensing level. See Google's docum…" at bounding box center [553, 86] width 412 height 28
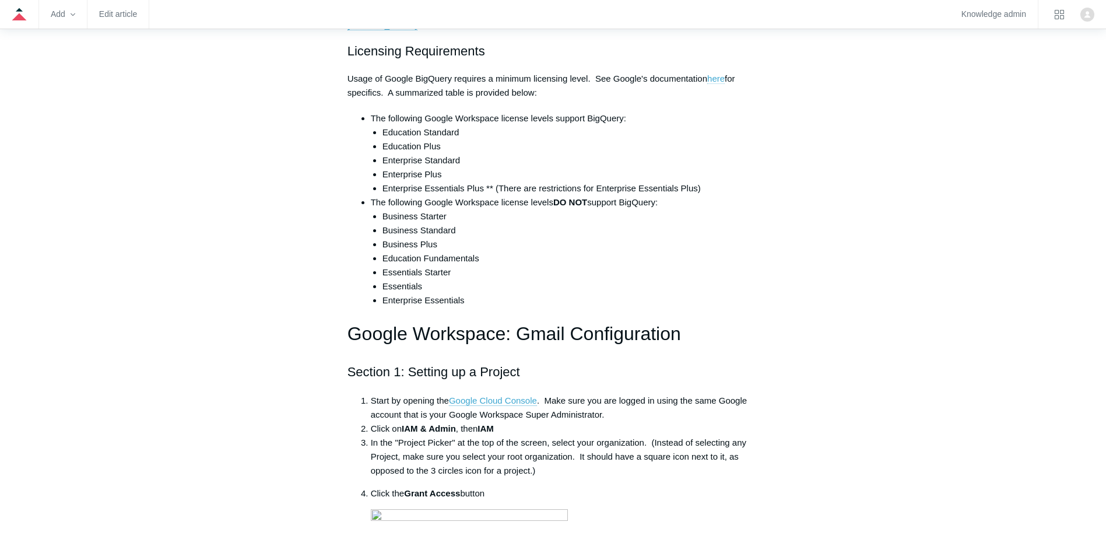
click at [720, 78] on link "here" at bounding box center [715, 78] width 17 height 10
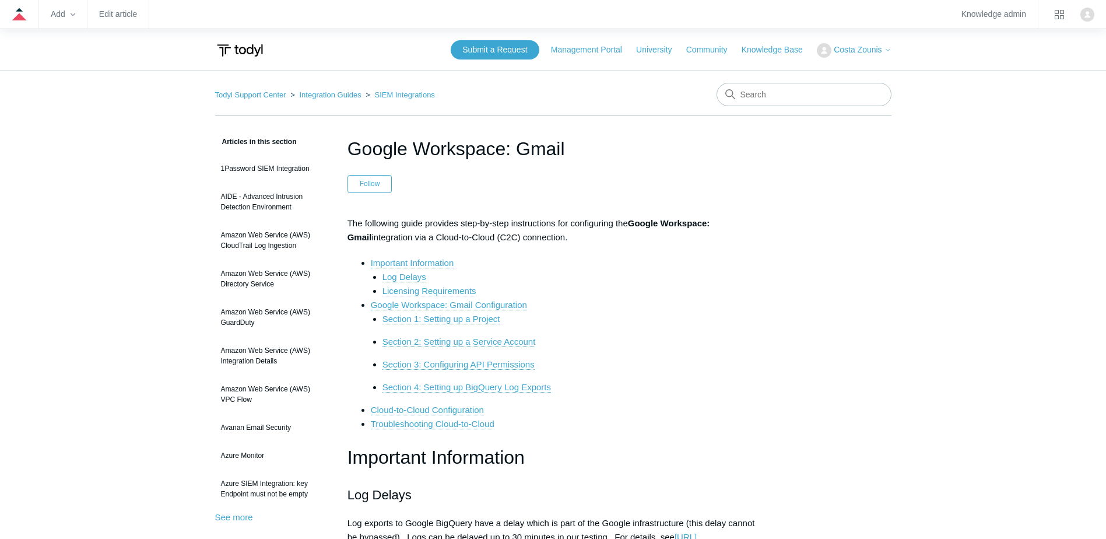
click at [427, 296] on link "Licensing Requirements" at bounding box center [429, 291] width 94 height 10
